Goal: Task Accomplishment & Management: Use online tool/utility

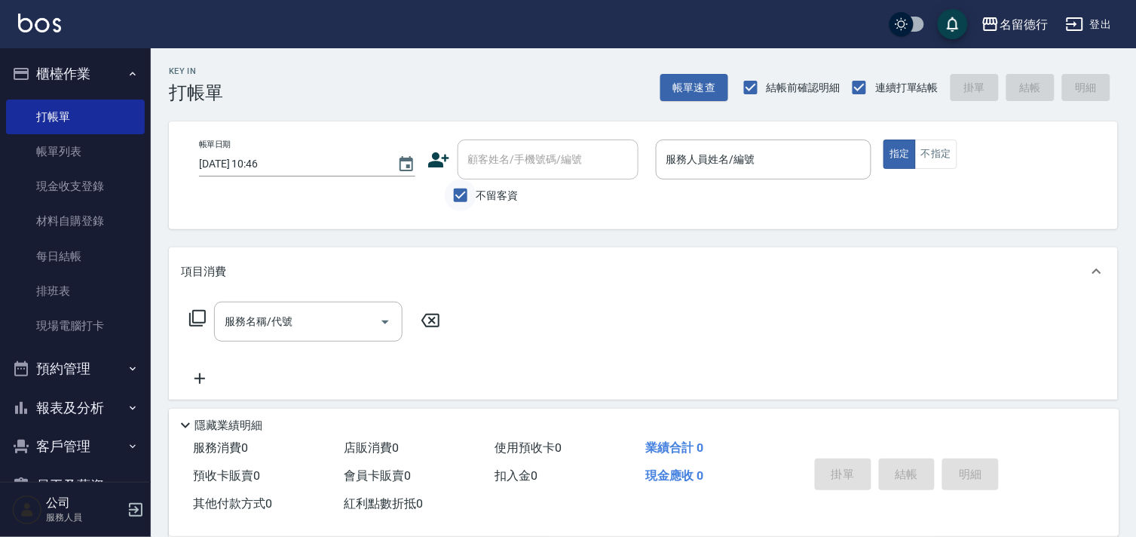
click at [458, 191] on input "不留客資" at bounding box center [461, 195] width 32 height 32
checkbox input "false"
click at [500, 152] on div "顧客姓名/手機號碼/編號 顧客姓名/手機號碼/編號" at bounding box center [547, 159] width 181 height 40
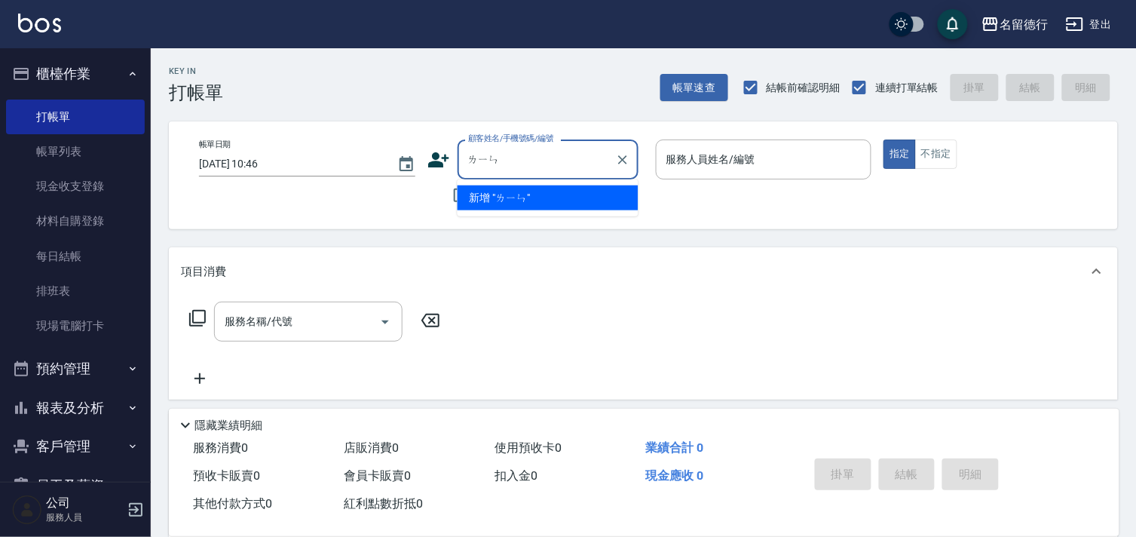
type input "林"
click at [496, 205] on li "[PERSON_NAME]/0938508875/0938508875" at bounding box center [547, 197] width 181 height 25
type input "[PERSON_NAME]/0938508875/0938508875"
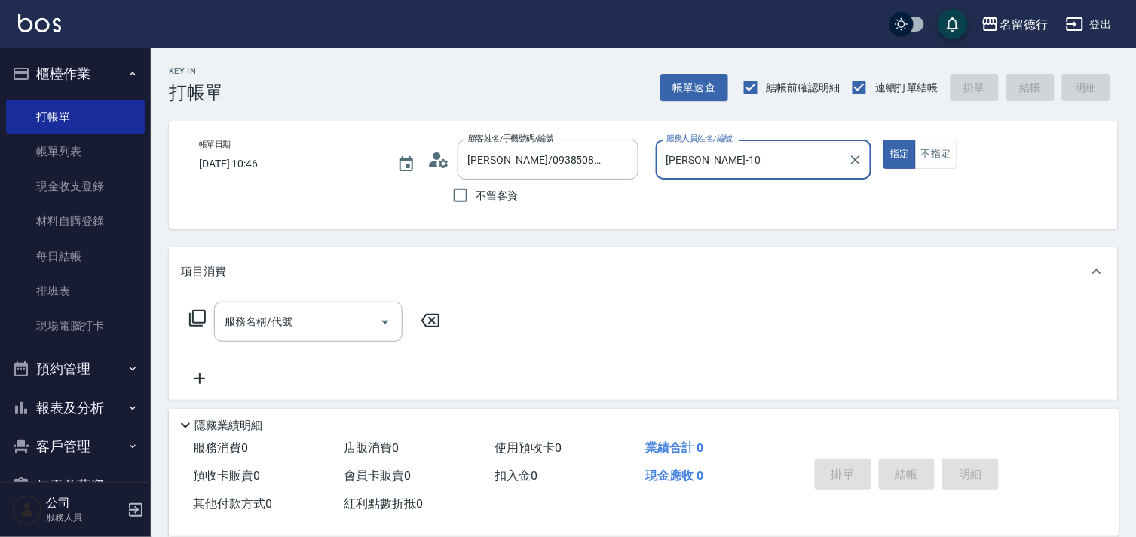
type input "[PERSON_NAME]-10"
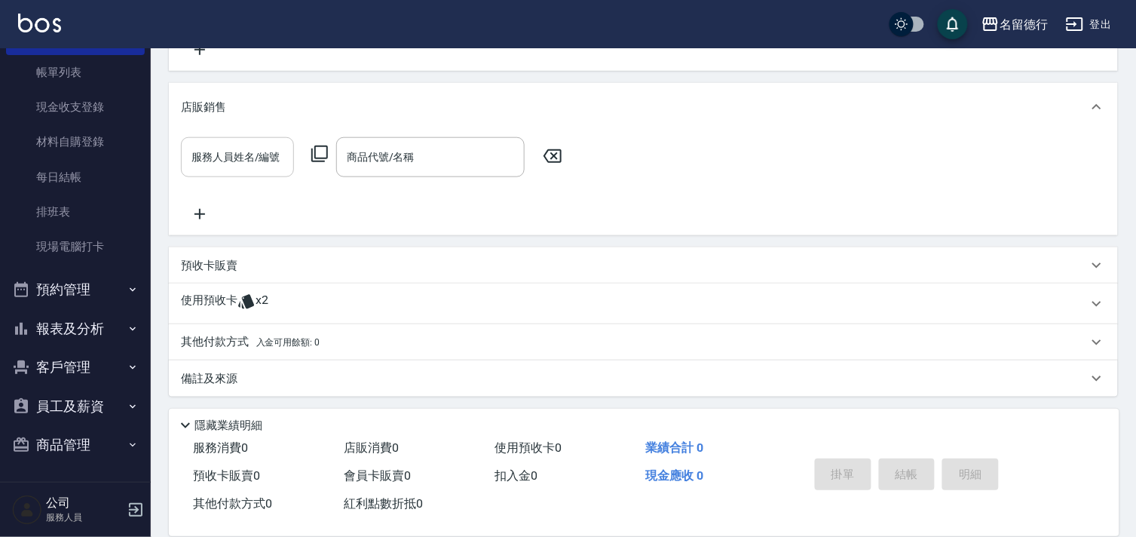
scroll to position [330, 0]
click at [236, 298] on p "使用預收卡" at bounding box center [209, 302] width 57 height 23
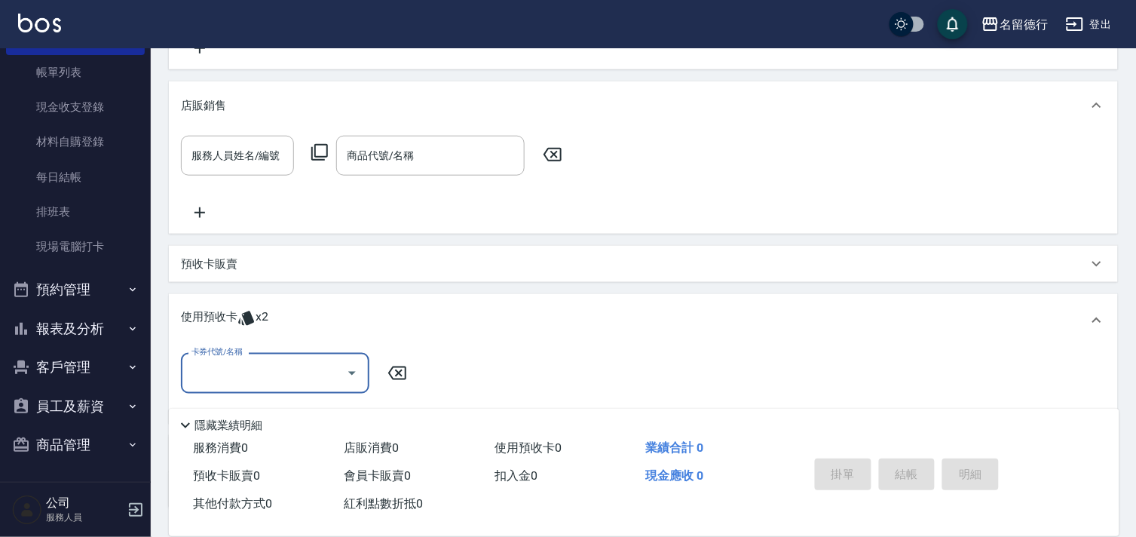
scroll to position [0, 0]
click at [237, 365] on input "卡券代號/名稱" at bounding box center [264, 372] width 152 height 26
click at [254, 411] on div "113染髮5次預收 剩餘2張" at bounding box center [275, 411] width 188 height 25
type input "113染髮5次預收"
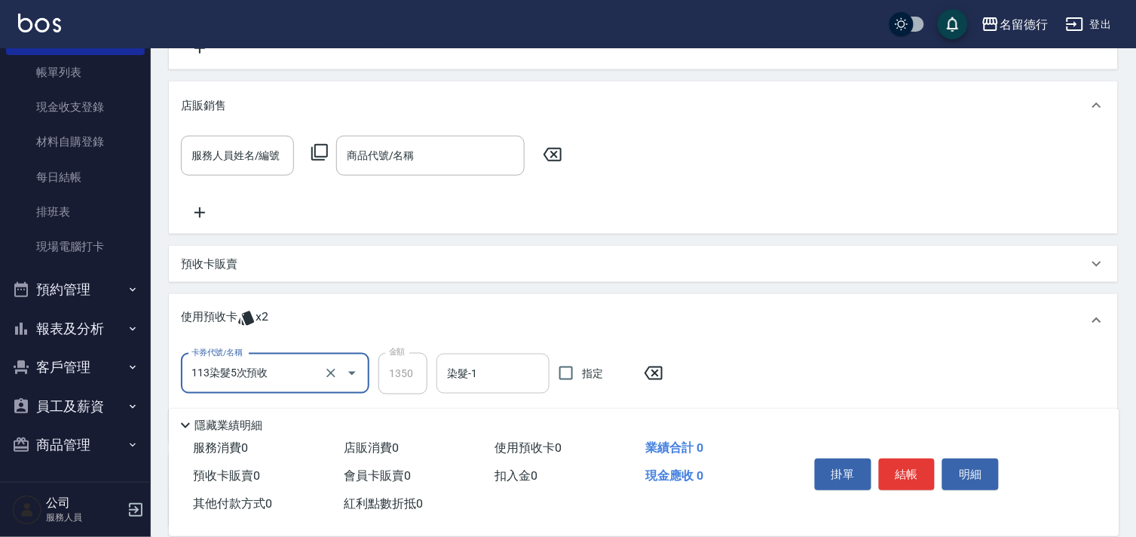
click at [472, 367] on div "染髮-1 染髮-1" at bounding box center [492, 373] width 113 height 40
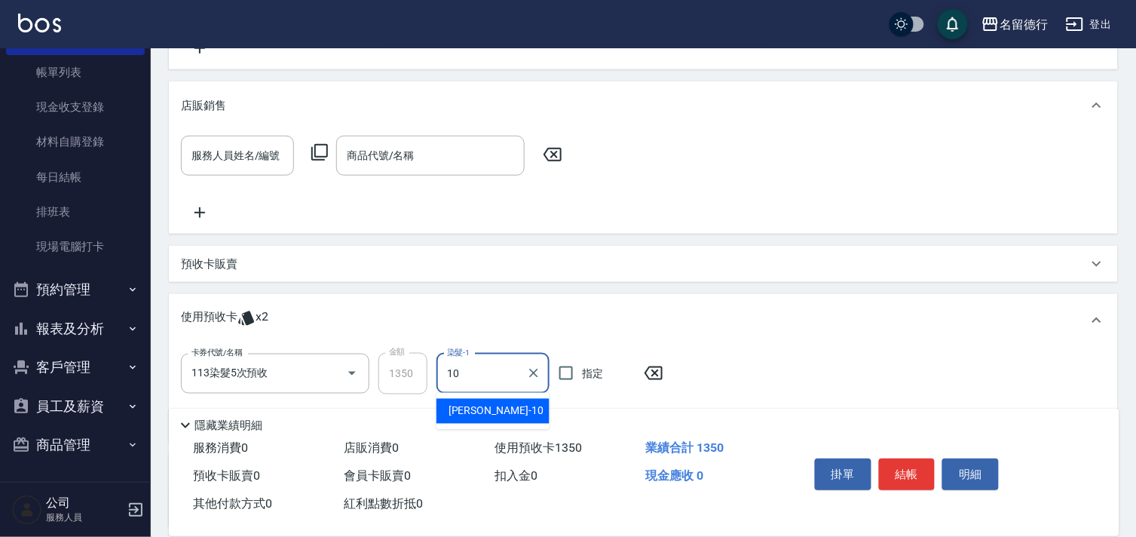
type input "[PERSON_NAME]-10"
click at [561, 372] on input "指定" at bounding box center [566, 373] width 32 height 32
checkbox input "true"
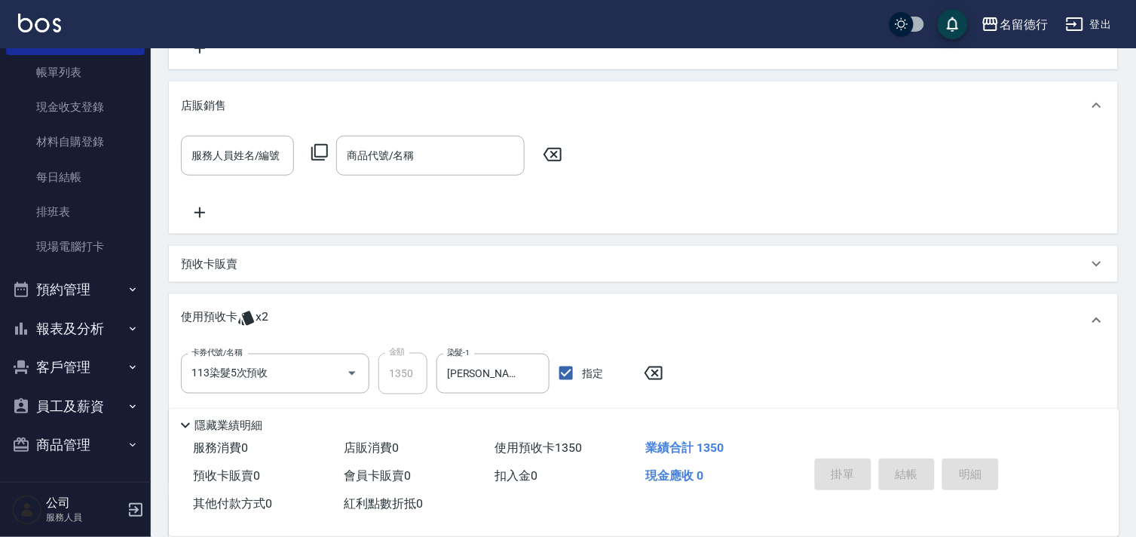
type input "[DATE] 16:51"
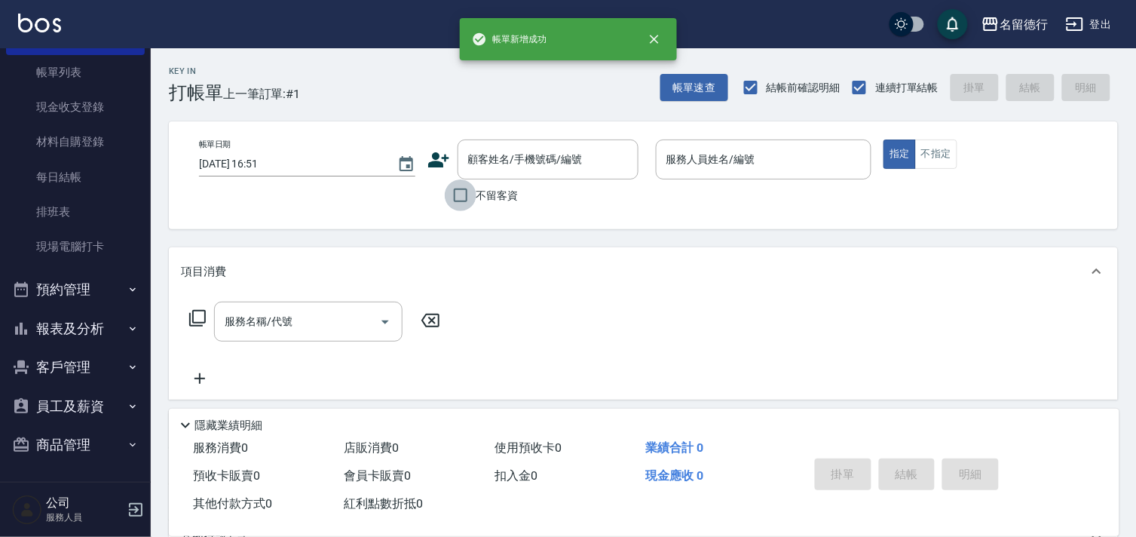
click at [456, 199] on input "不留客資" at bounding box center [461, 195] width 32 height 32
checkbox input "true"
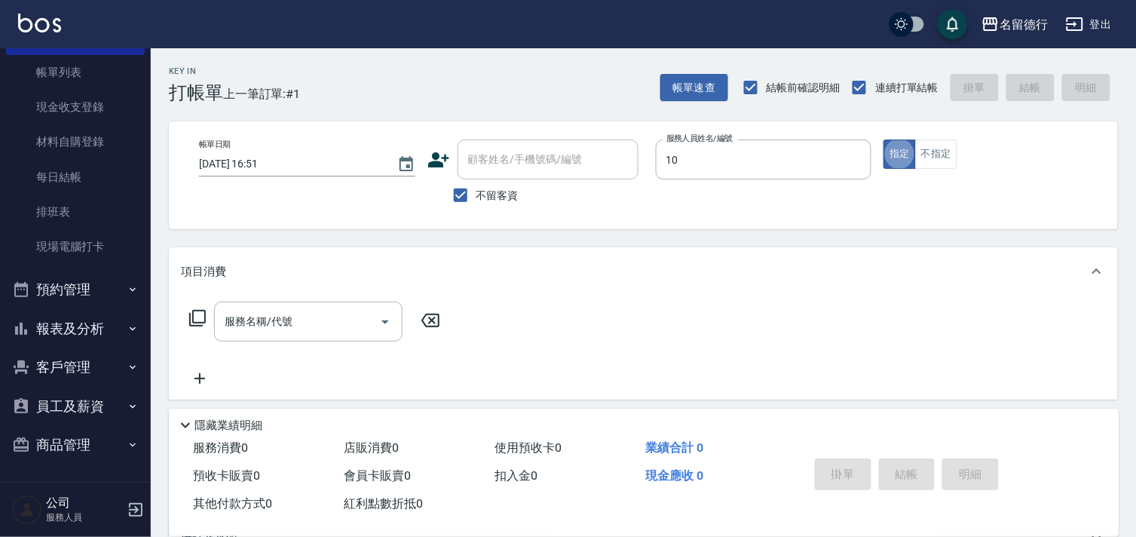
type input "[PERSON_NAME]-10"
type button "true"
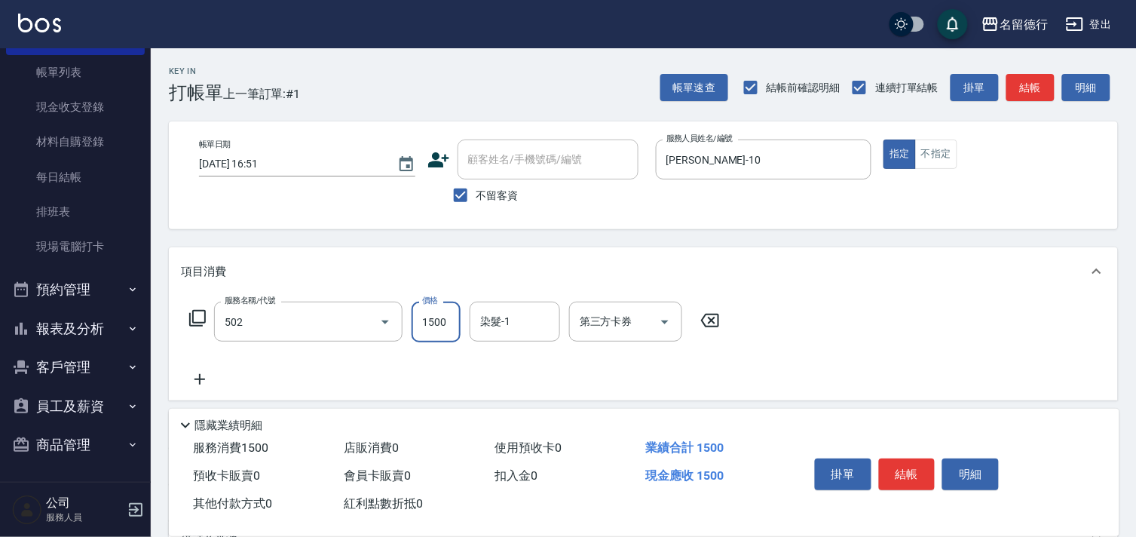
type input "染髮(502)"
type input "1000"
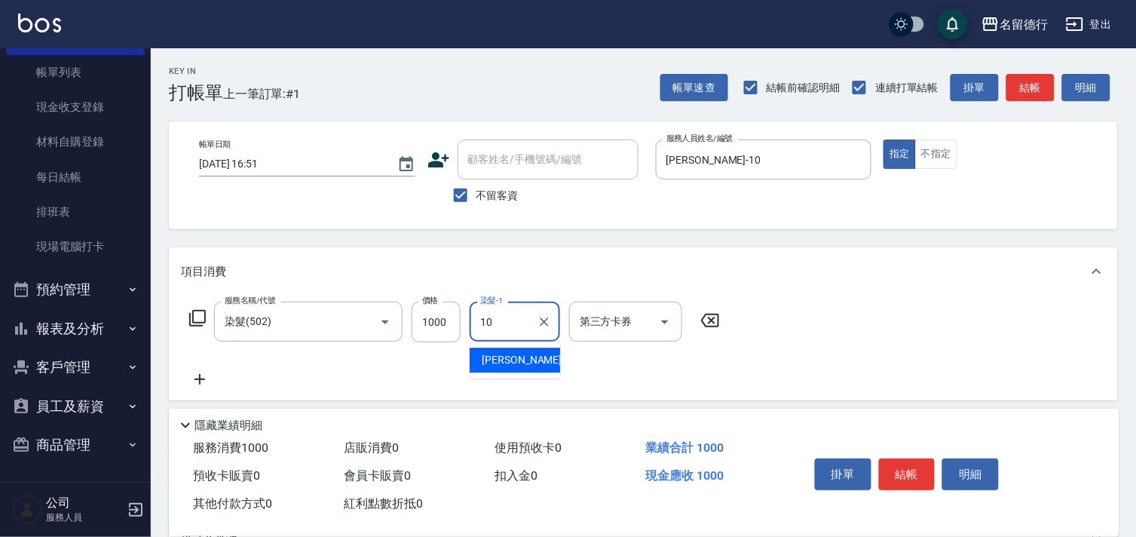
type input "[PERSON_NAME]-10"
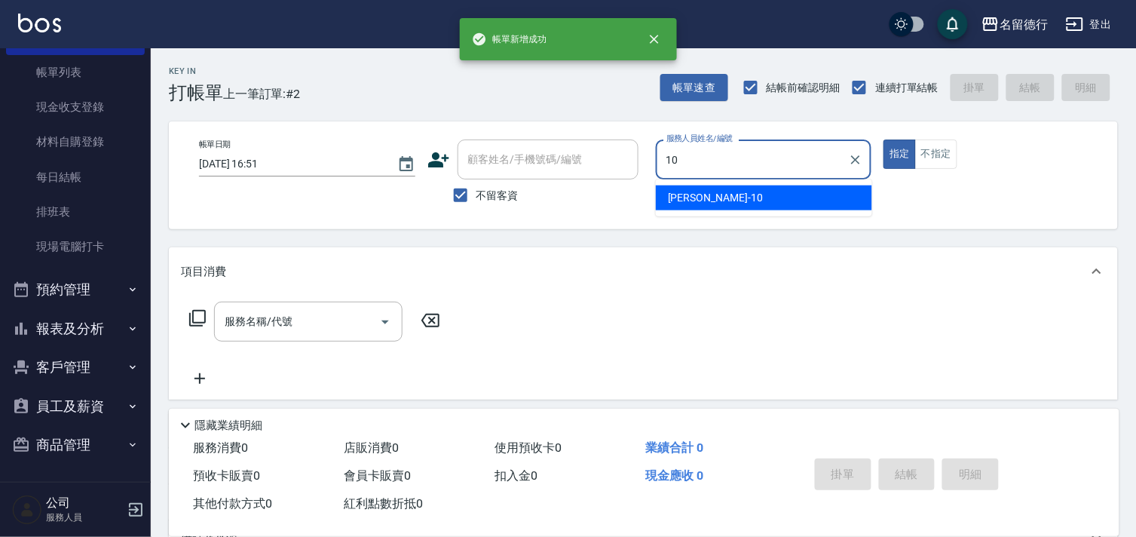
type input "[PERSON_NAME]-10"
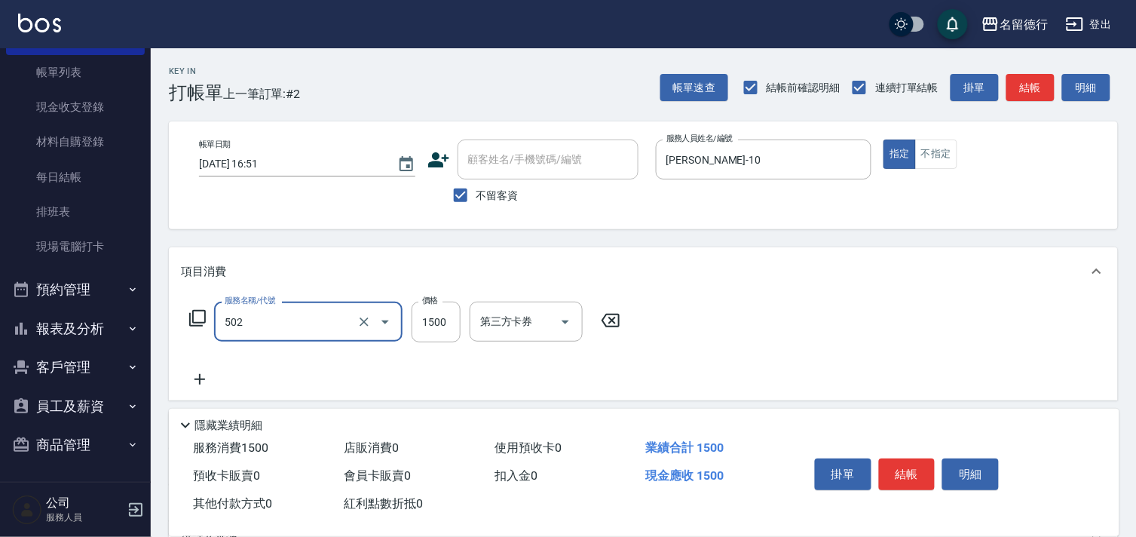
type input "染髮(502)"
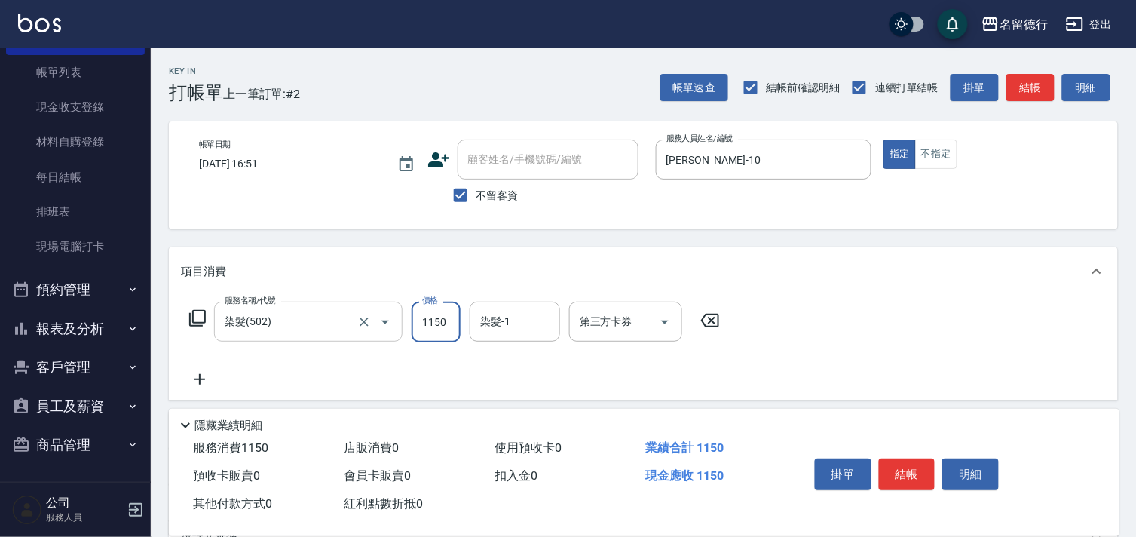
type input "1150"
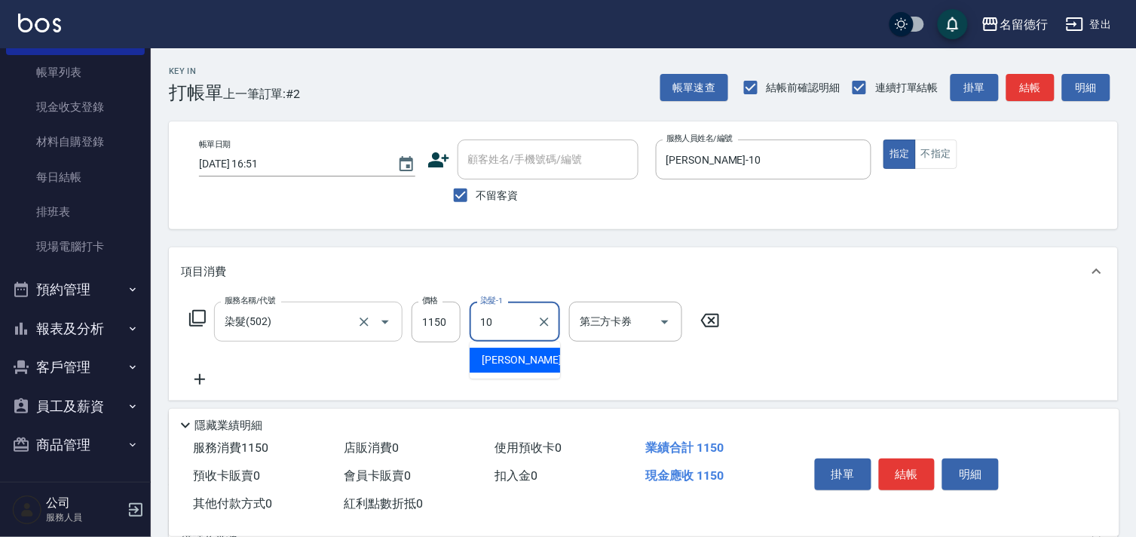
type input "[PERSON_NAME]-10"
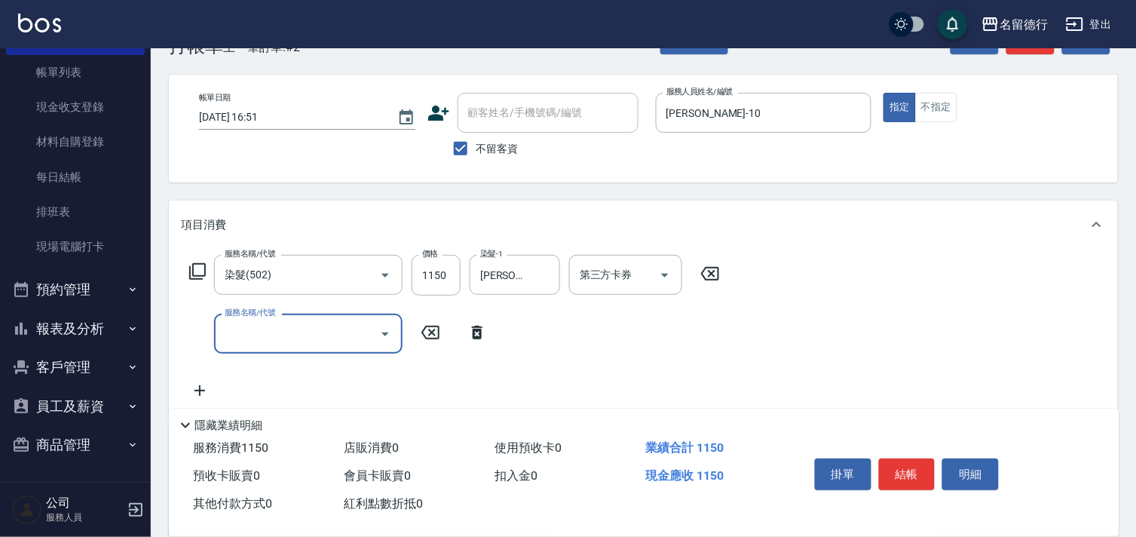
scroll to position [167, 0]
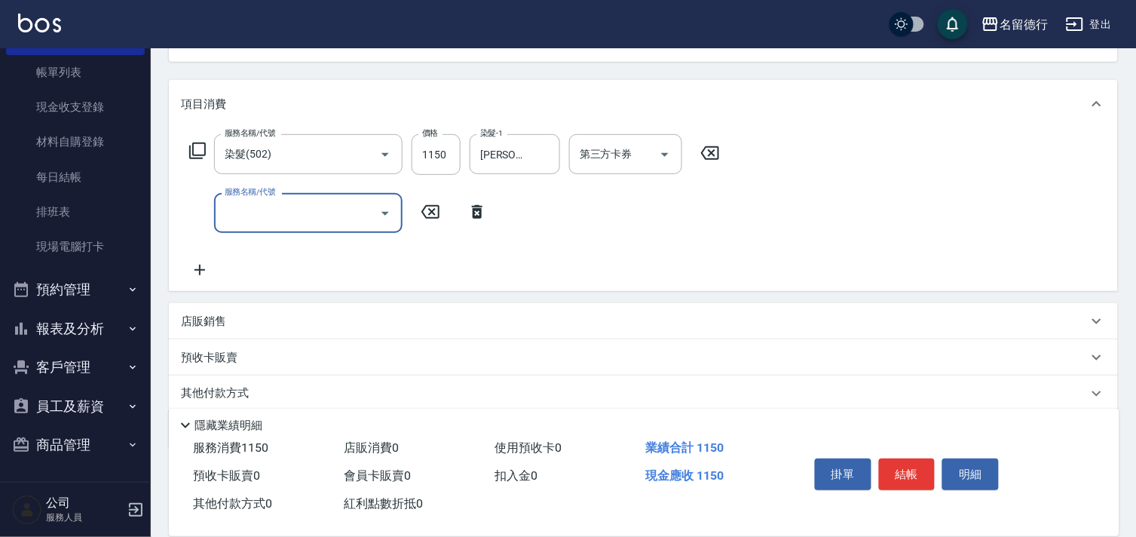
click at [203, 325] on p "店販銷售" at bounding box center [203, 321] width 45 height 16
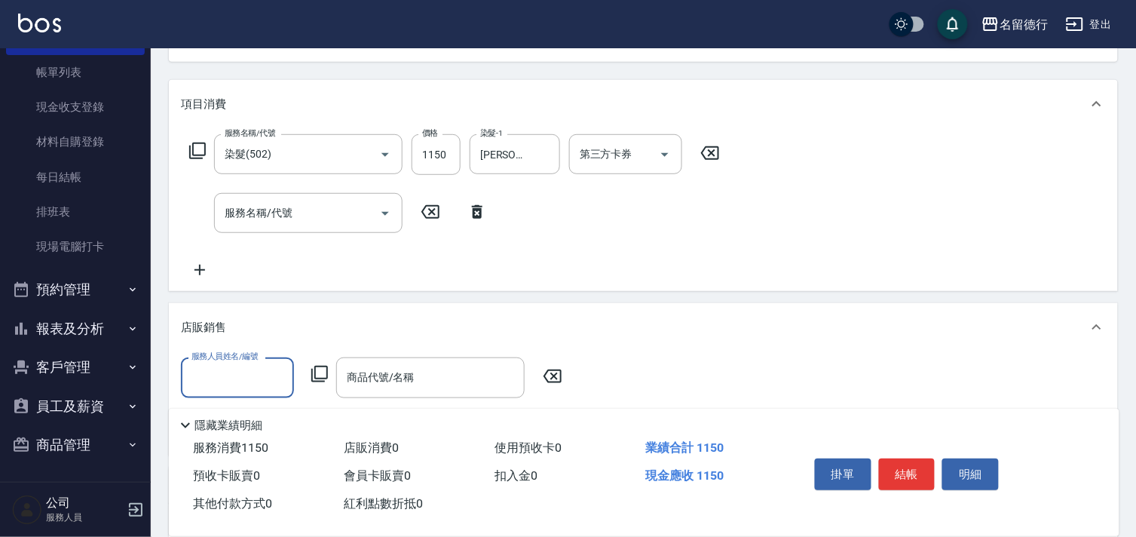
scroll to position [0, 0]
type input "[PERSON_NAME]-10"
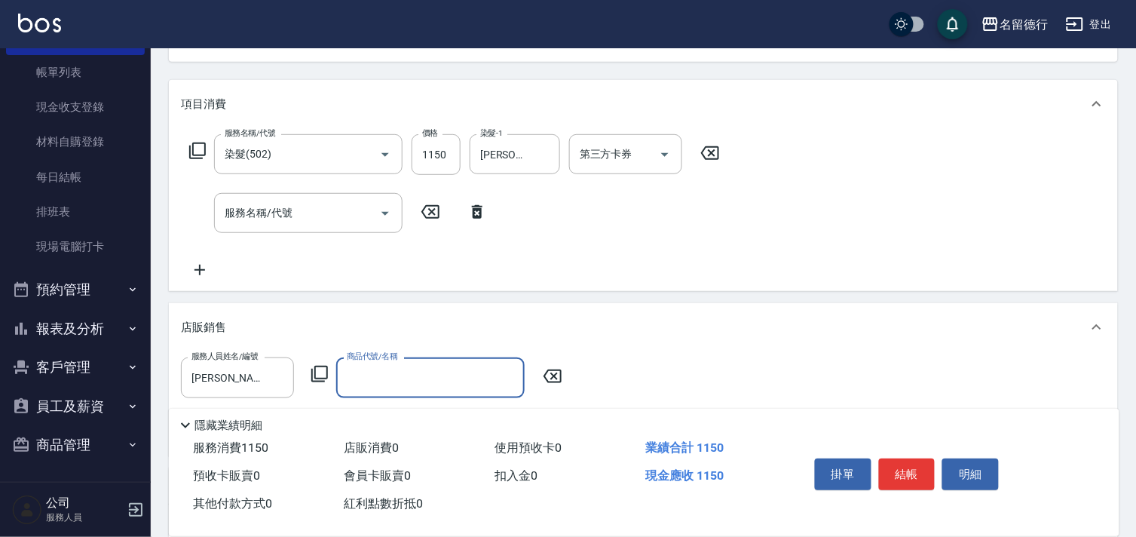
click at [317, 372] on icon at bounding box center [319, 374] width 18 height 18
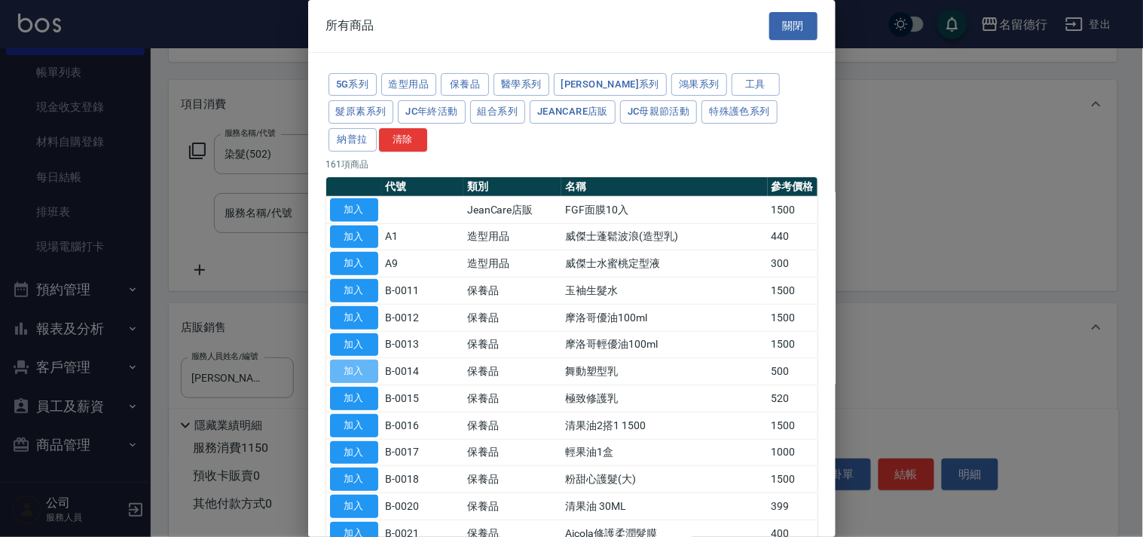
click at [359, 371] on button "加入" at bounding box center [354, 370] width 48 height 23
type input "舞動塑型乳"
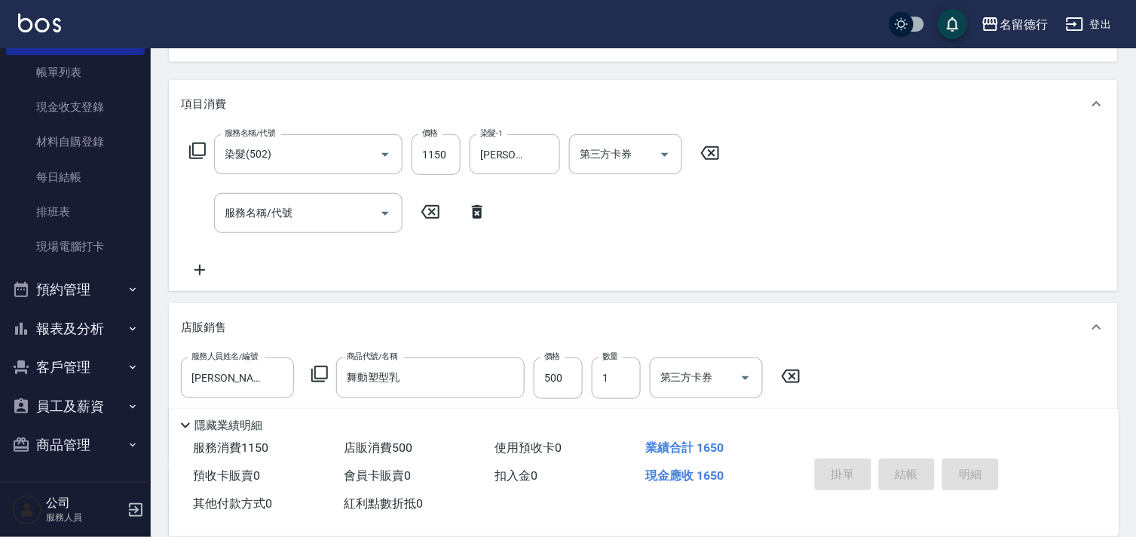
type input "[DATE] 16:52"
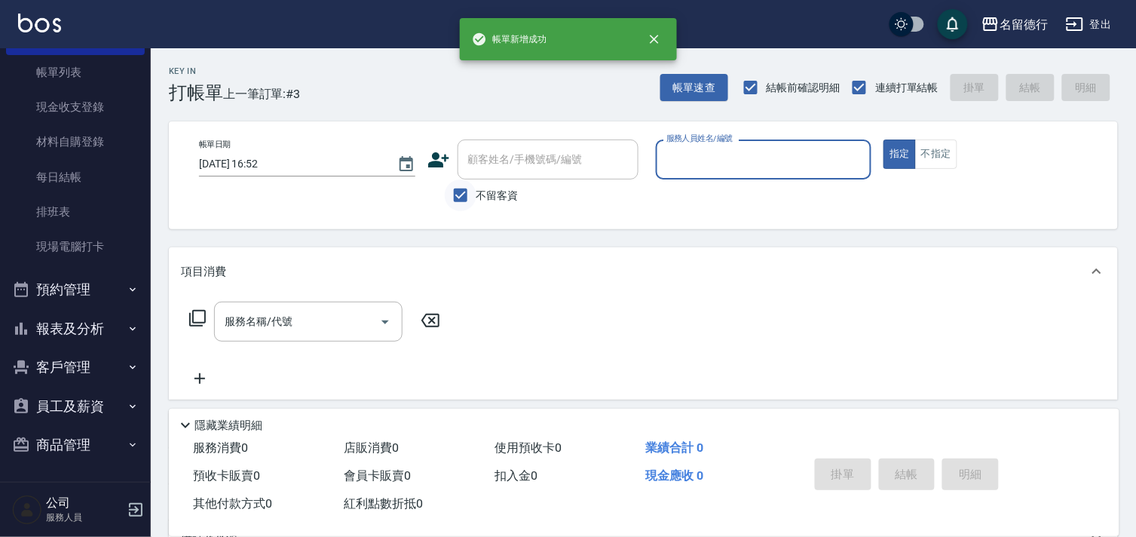
click at [461, 193] on input "不留客資" at bounding box center [461, 195] width 32 height 32
checkbox input "false"
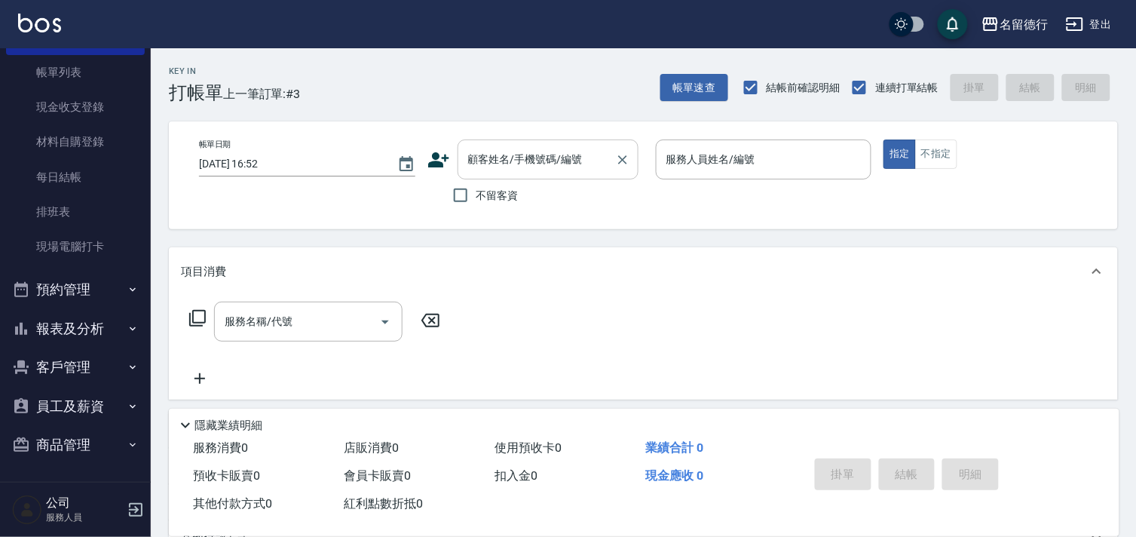
click at [487, 163] on div "顧客姓名/手機號碼/編號 顧客姓名/手機號碼/編號" at bounding box center [547, 159] width 181 height 40
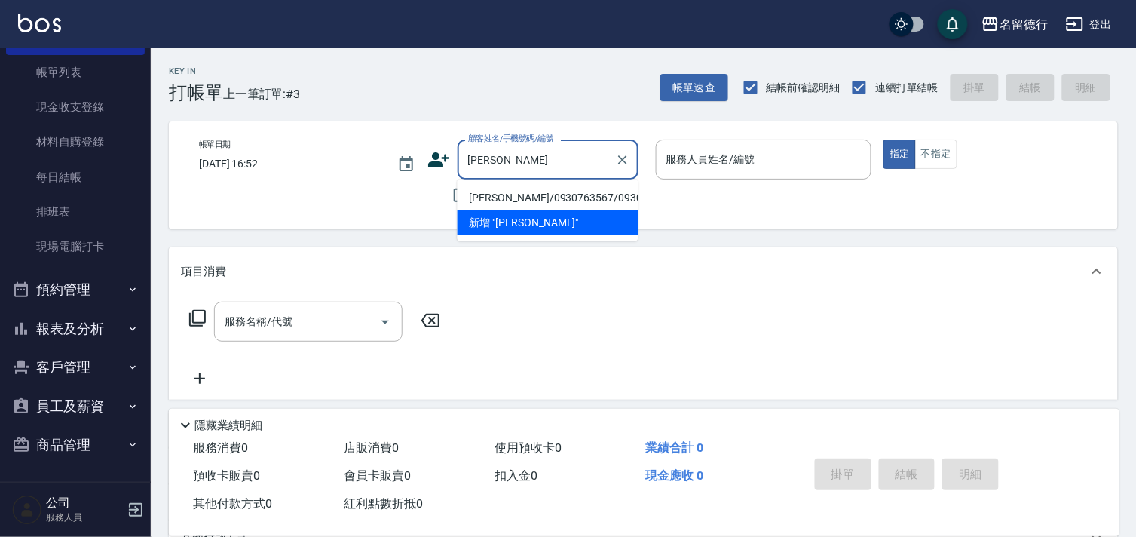
click at [516, 206] on li "[PERSON_NAME]/0930763567/0930763567" at bounding box center [547, 197] width 181 height 25
type input "[PERSON_NAME]/0930763567/0930763567"
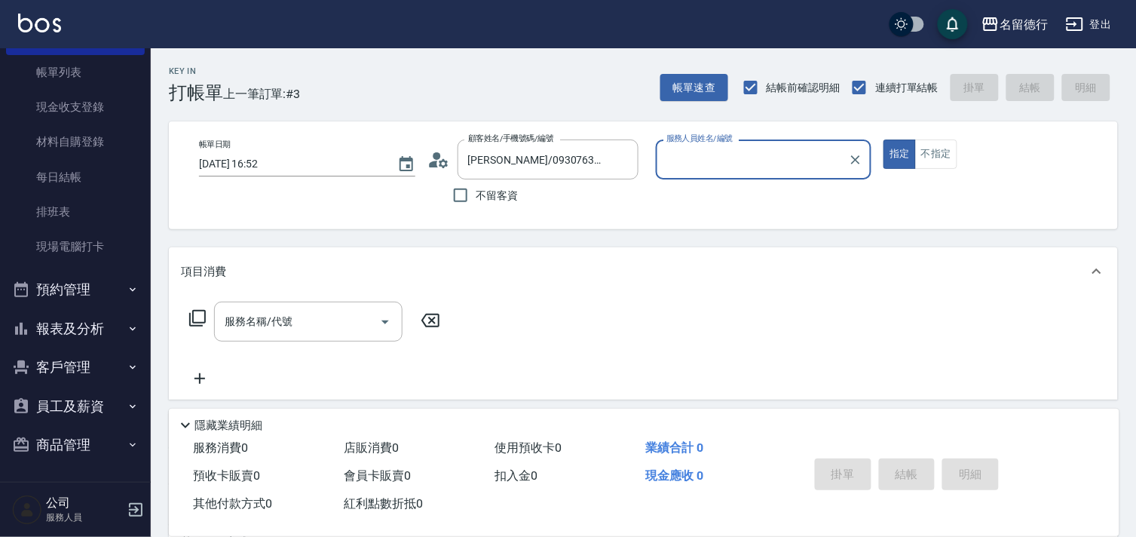
type input "[PERSON_NAME]-10"
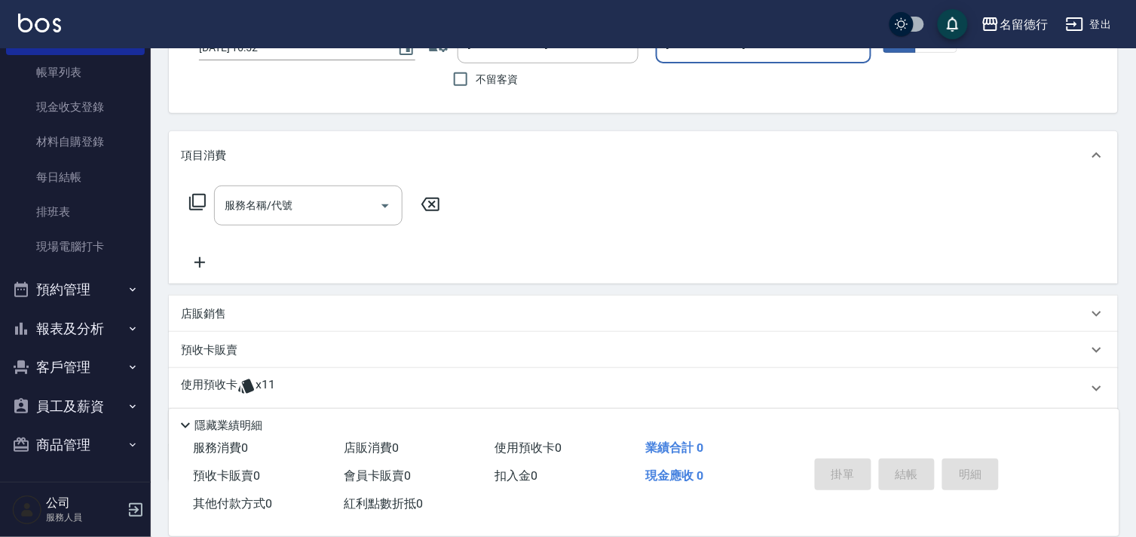
scroll to position [167, 0]
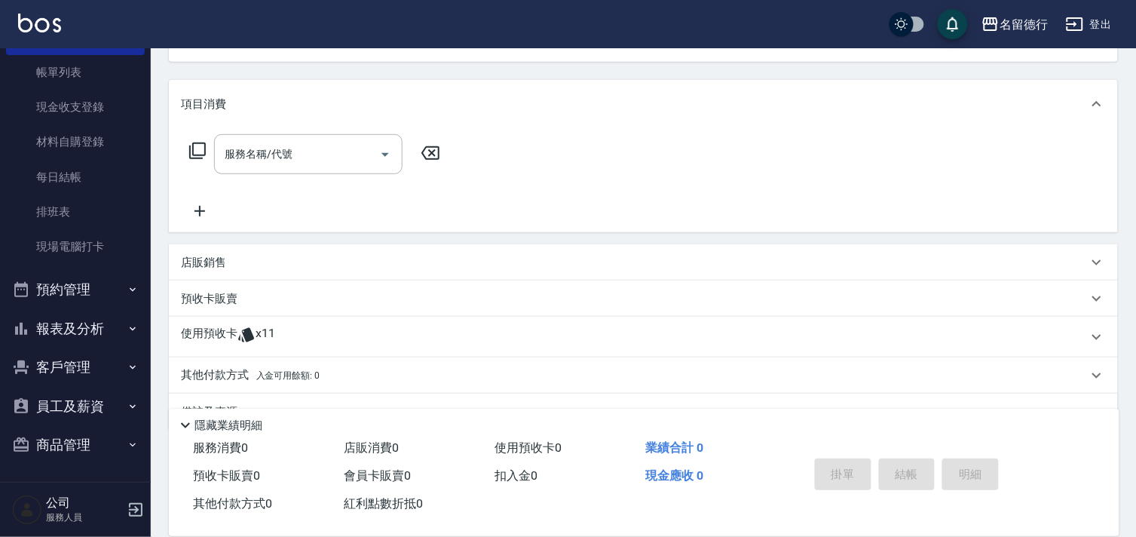
click at [202, 329] on p "使用預收卡" at bounding box center [209, 337] width 57 height 23
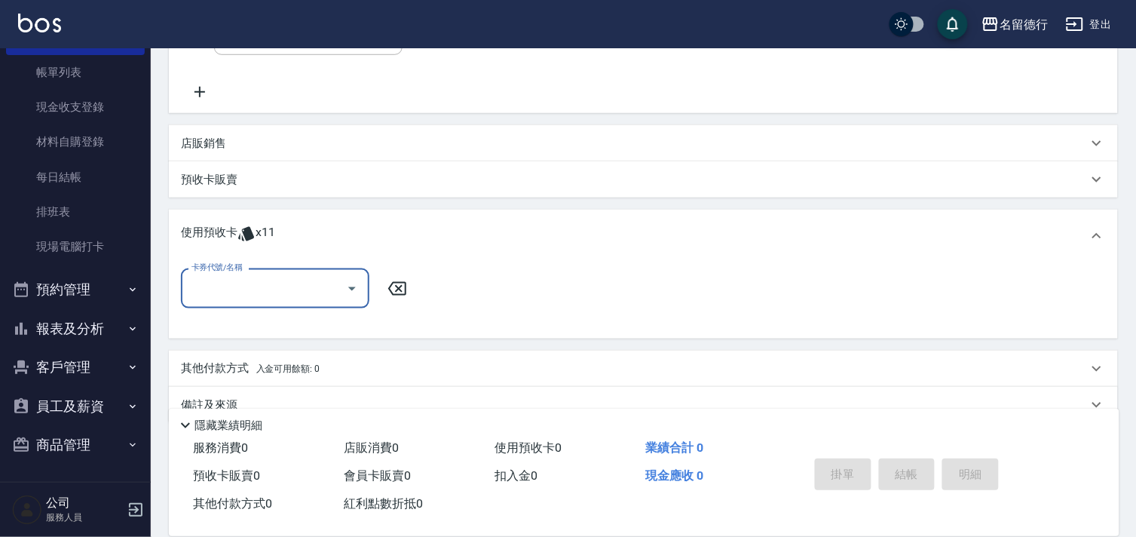
scroll to position [314, 0]
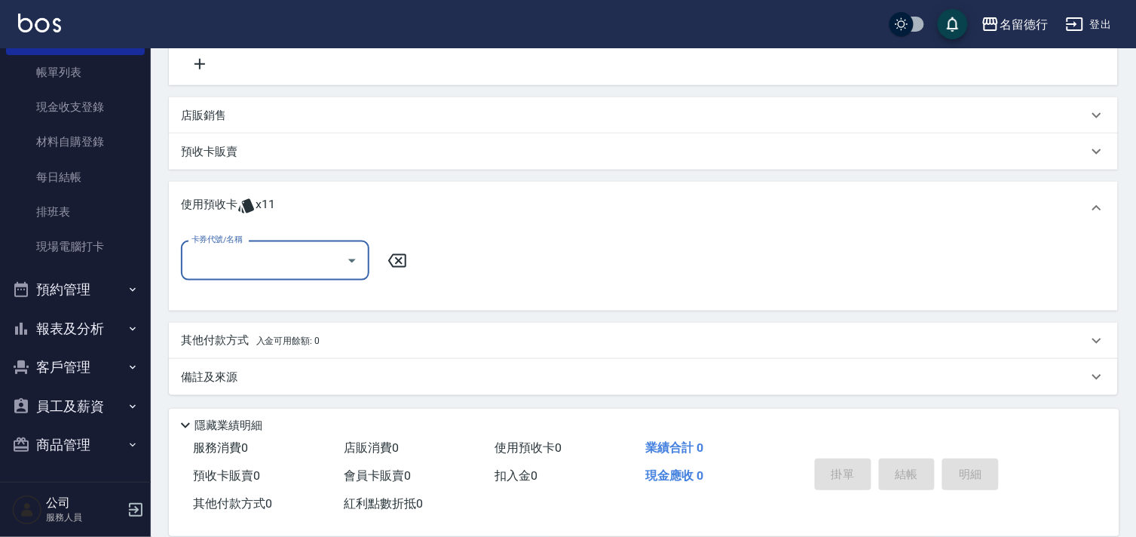
click at [189, 265] on input "卡券代號/名稱" at bounding box center [264, 260] width 152 height 26
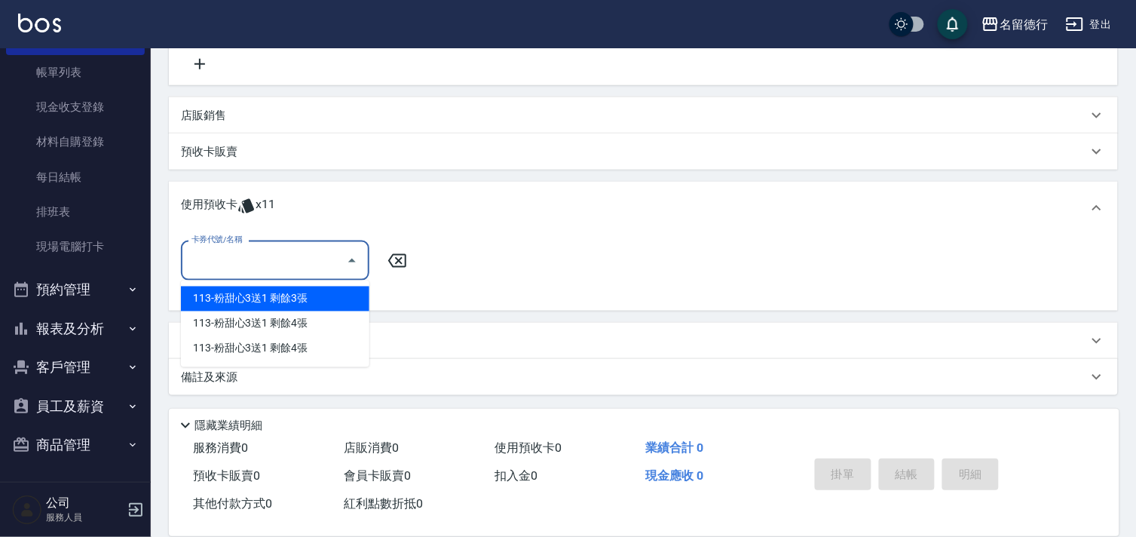
click at [242, 296] on div "113-粉甜心3送1 剩餘3張" at bounding box center [275, 298] width 188 height 25
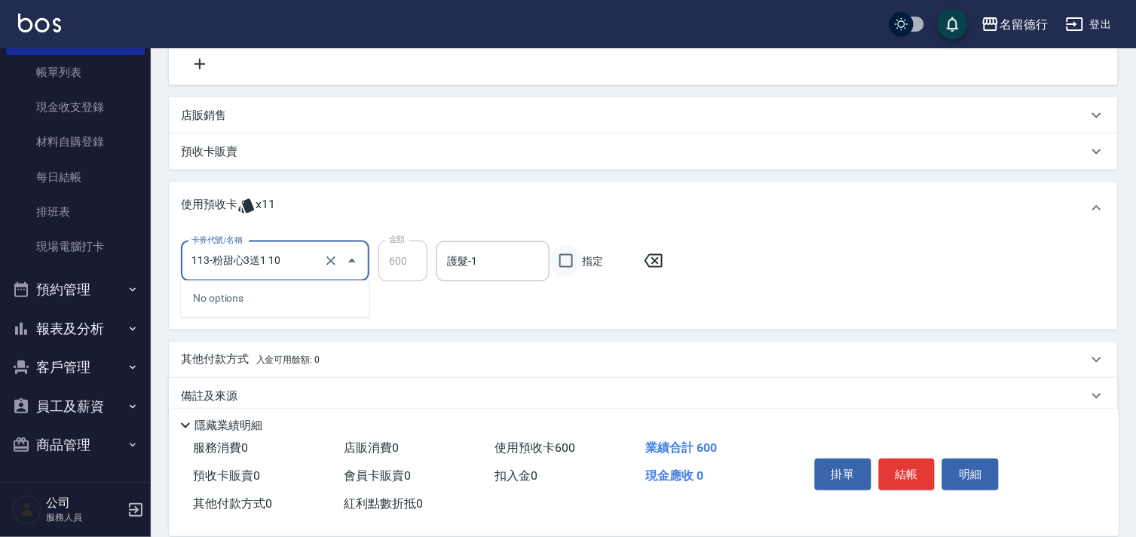
type input "113-粉甜心3送1"
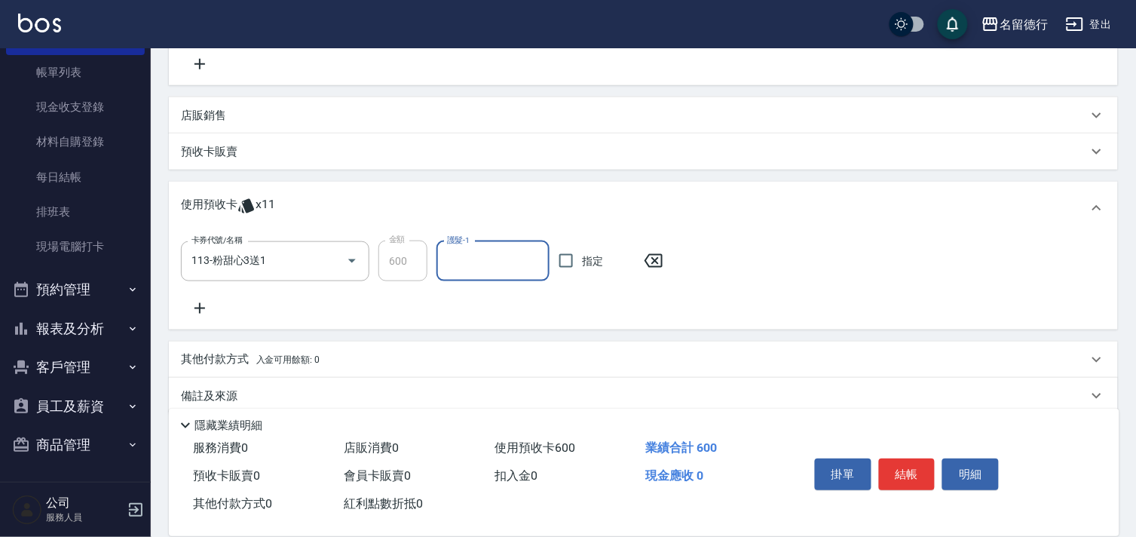
click at [488, 262] on input "護髮-1" at bounding box center [492, 261] width 99 height 26
type input "[PERSON_NAME]-10"
click at [564, 265] on input "指定" at bounding box center [566, 261] width 32 height 32
checkbox input "true"
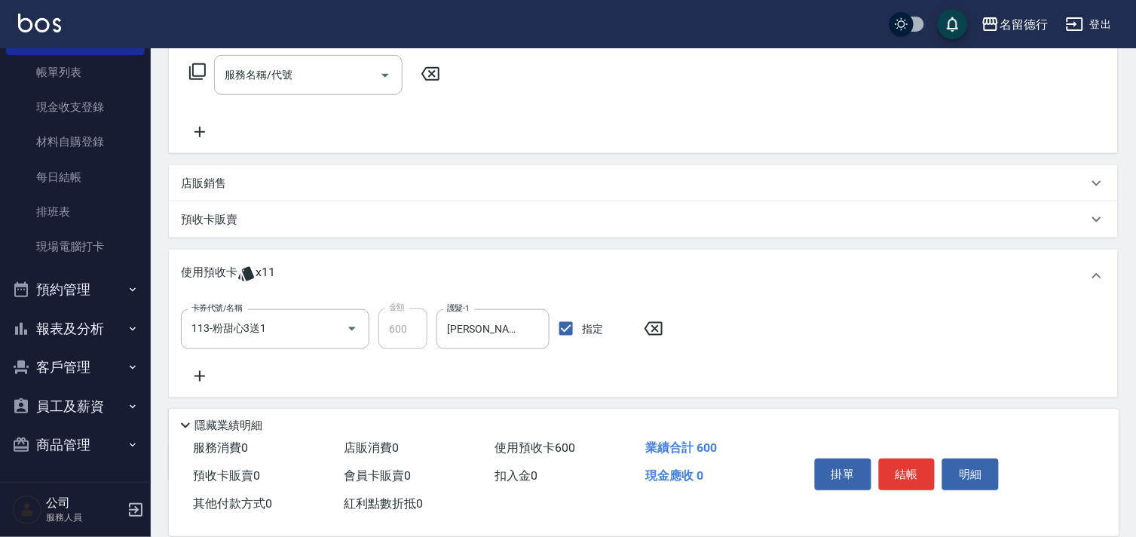
scroll to position [147, 0]
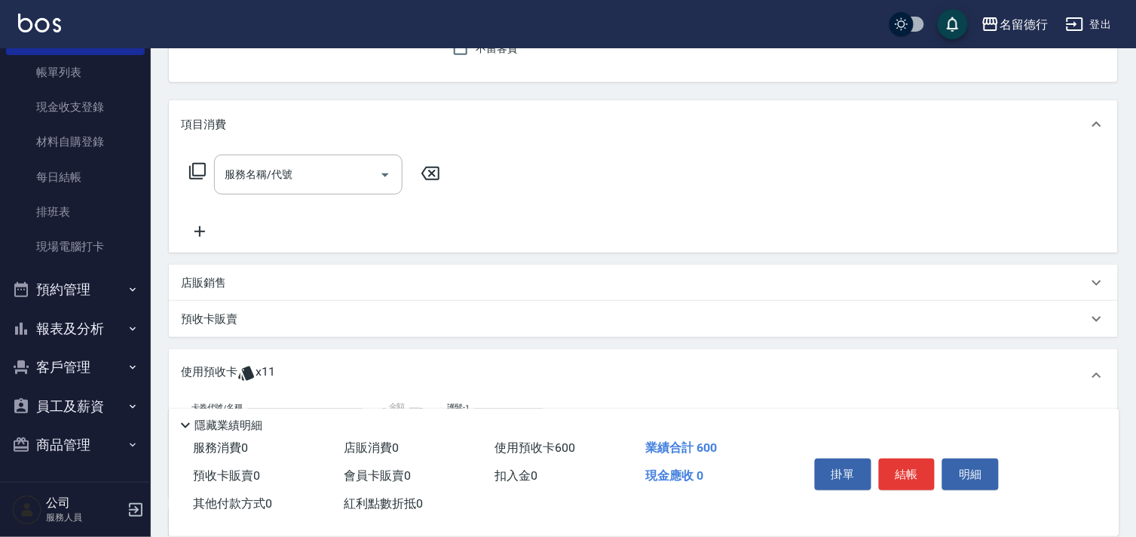
click at [200, 171] on icon at bounding box center [197, 171] width 18 height 18
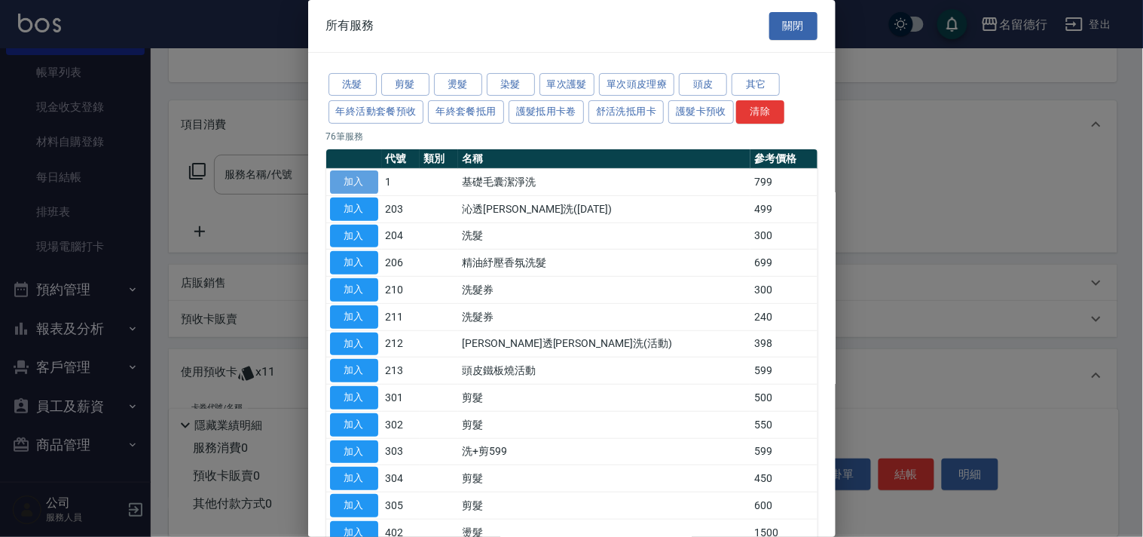
click at [353, 183] on button "加入" at bounding box center [354, 181] width 48 height 23
type input "基礎毛囊潔淨洗(1)"
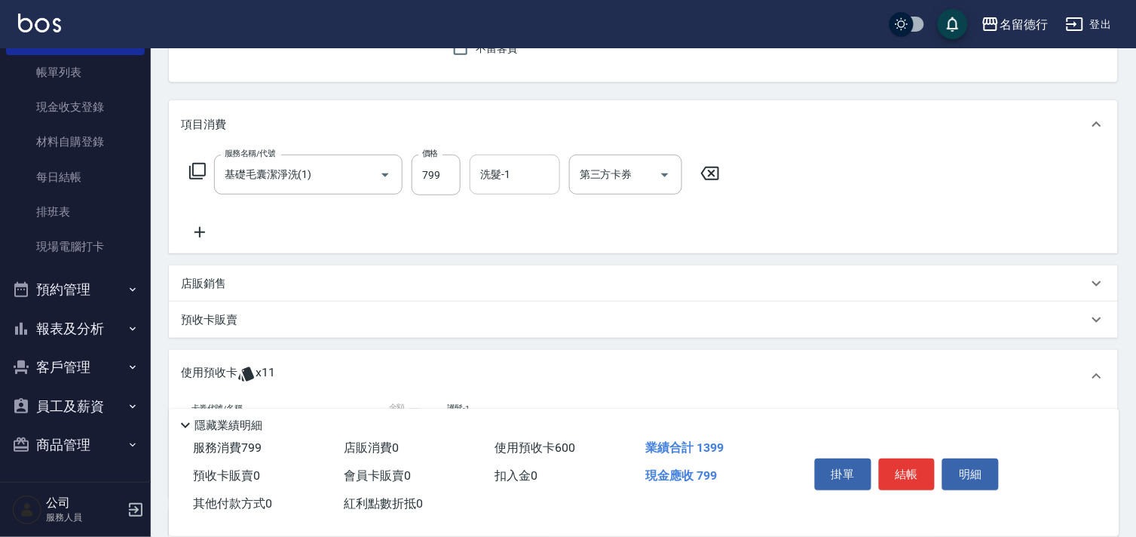
click at [491, 179] on div "洗髮-1 洗髮-1" at bounding box center [514, 174] width 90 height 40
type input "[PERSON_NAME]-10"
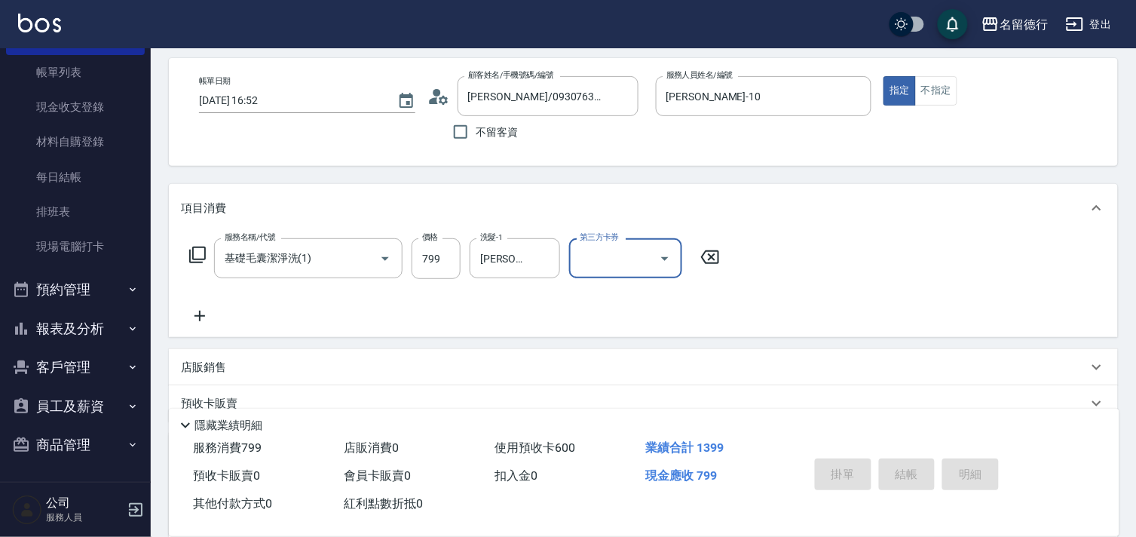
type input "[DATE] 16:53"
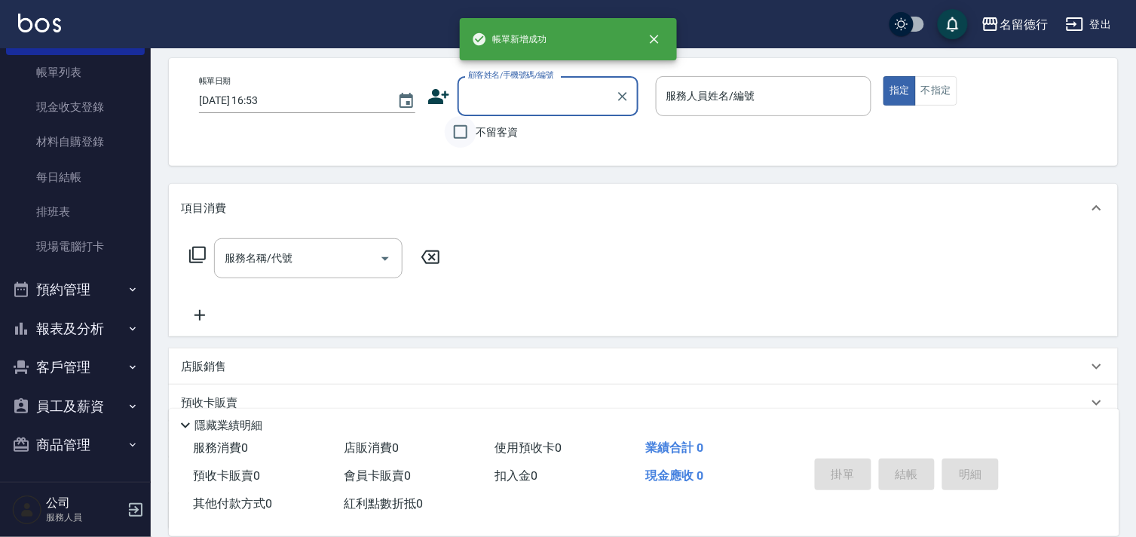
scroll to position [0, 0]
click at [464, 137] on input "不留客資" at bounding box center [461, 132] width 32 height 32
checkbox input "true"
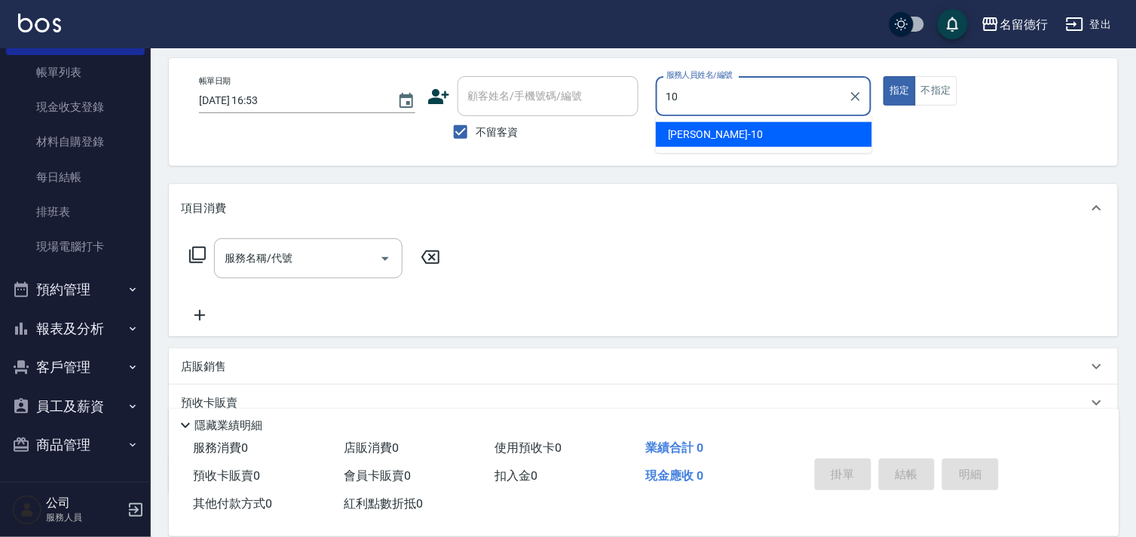
type input "[PERSON_NAME]-10"
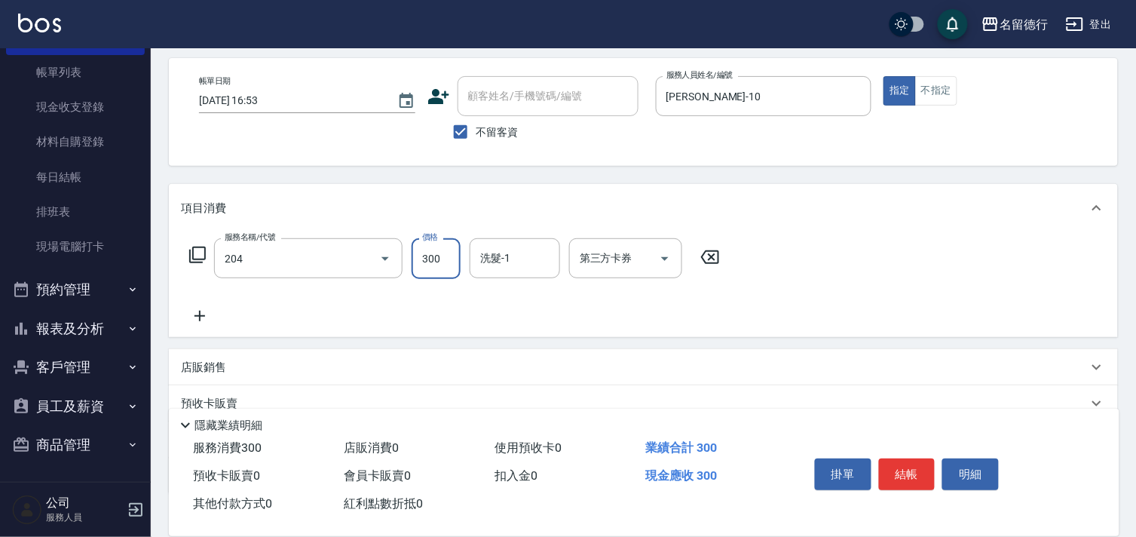
type input "洗髮(204)"
click at [498, 261] on div "洗髮-1 洗髮-1" at bounding box center [514, 258] width 90 height 40
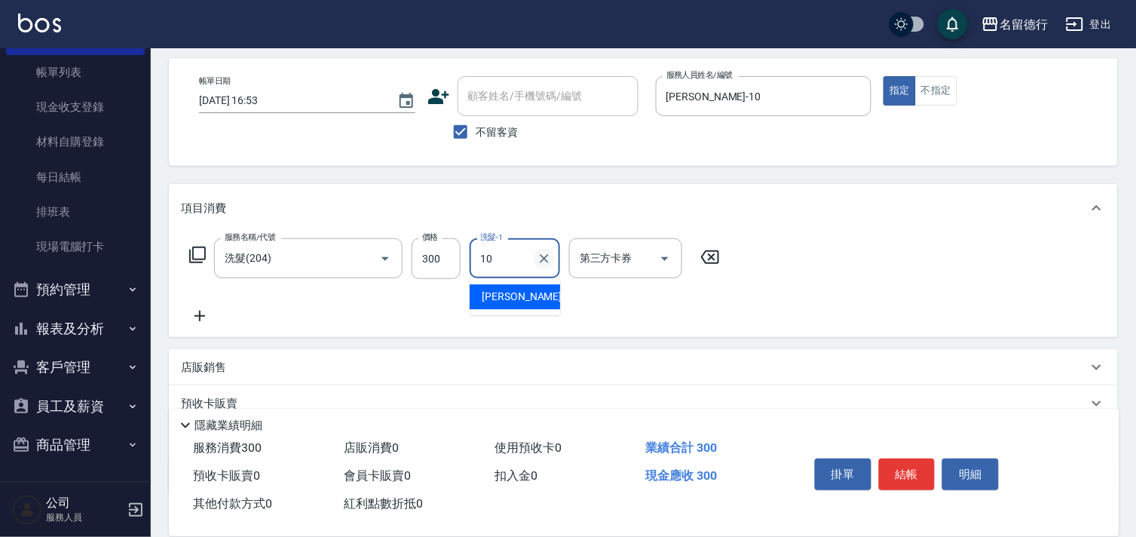
type input "[PERSON_NAME]-10"
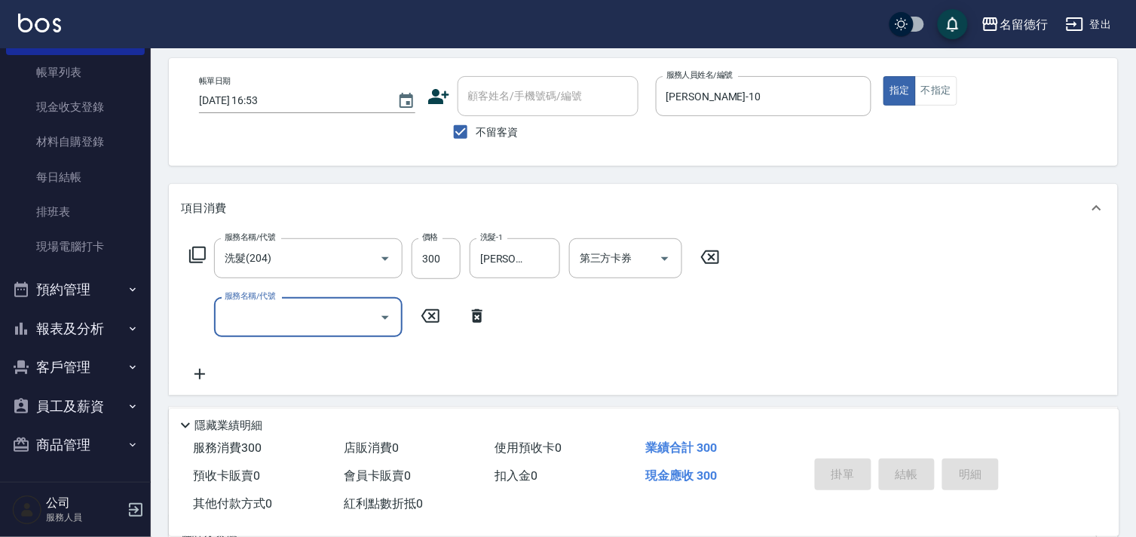
type input "[DATE] 16:54"
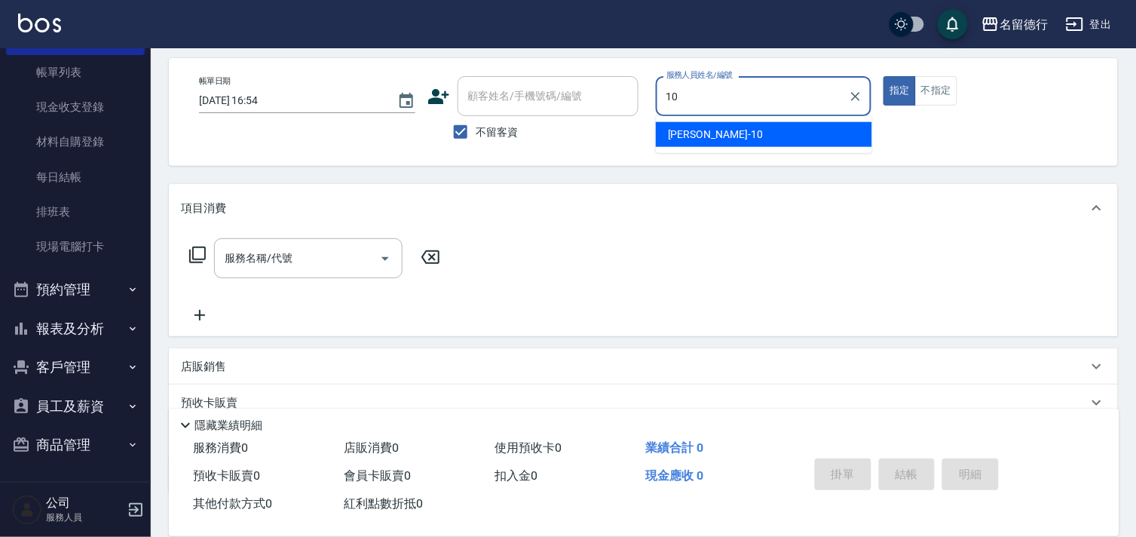
type input "[PERSON_NAME]-10"
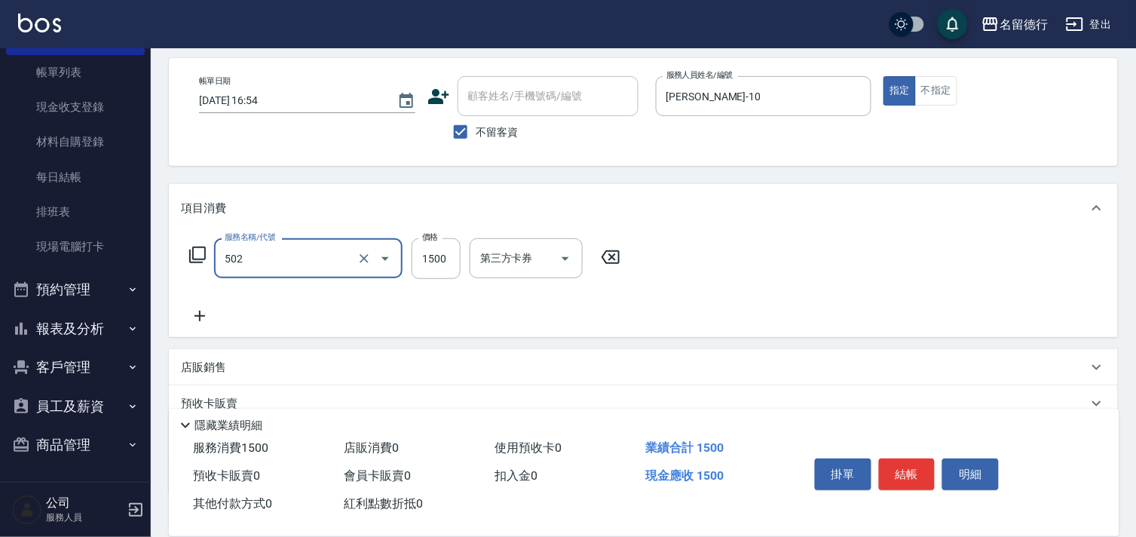
type input "染髮(502)"
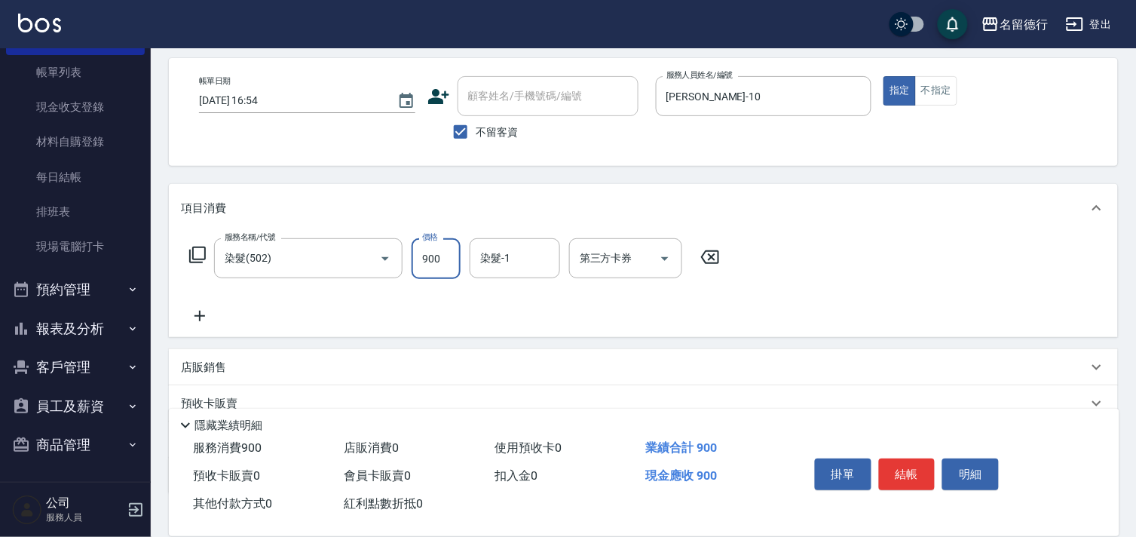
type input "900"
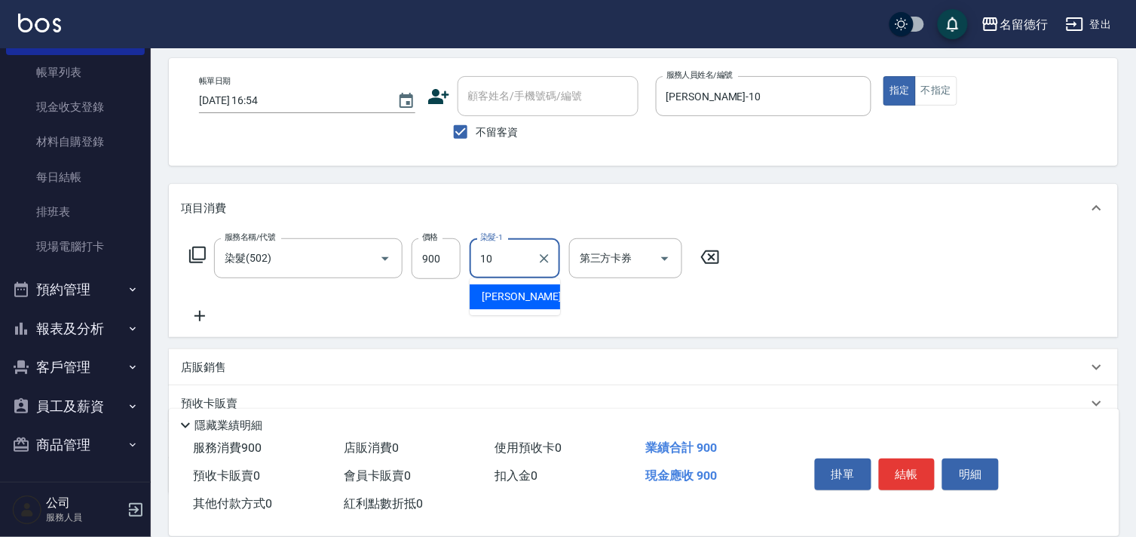
type input "[PERSON_NAME]-10"
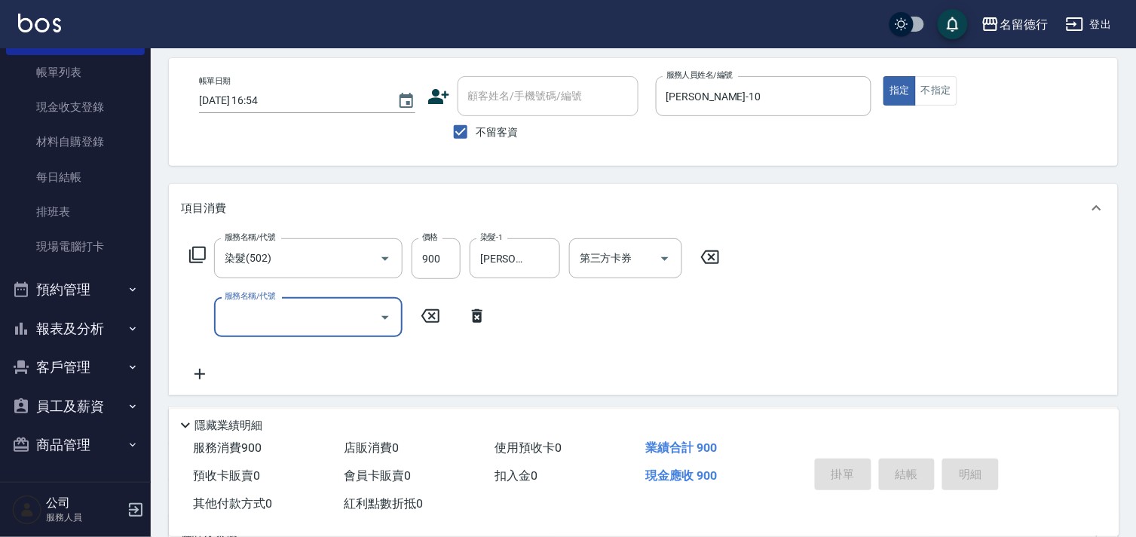
type input "[DATE] 16:55"
